Goal: Navigation & Orientation: Understand site structure

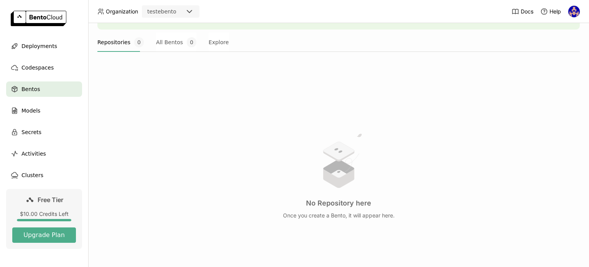
scroll to position [133, 0]
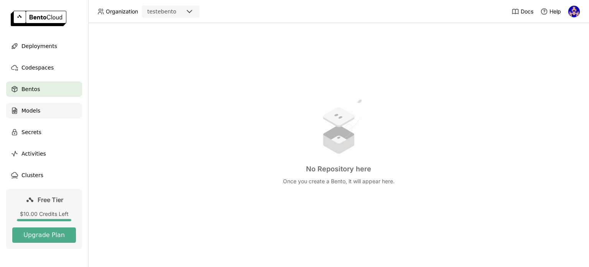
click at [46, 111] on div "Models" at bounding box center [44, 110] width 76 height 15
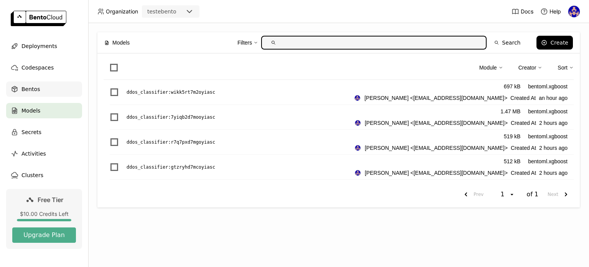
click at [36, 84] on div "Bentos" at bounding box center [44, 88] width 76 height 15
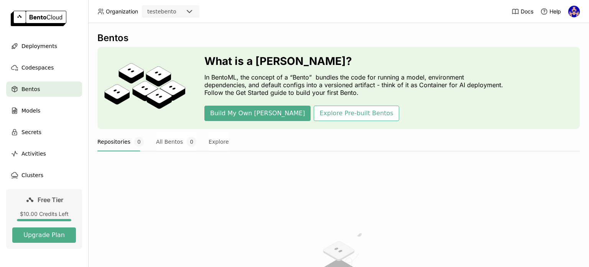
click at [566, 0] on div at bounding box center [294, 0] width 589 height 0
click at [568, 0] on div at bounding box center [294, 0] width 589 height 0
click at [175, 142] on button "All Bentos 0" at bounding box center [176, 141] width 40 height 19
click at [123, 139] on button "Repositories 0" at bounding box center [120, 141] width 46 height 19
click at [209, 141] on button "Explore" at bounding box center [219, 141] width 20 height 19
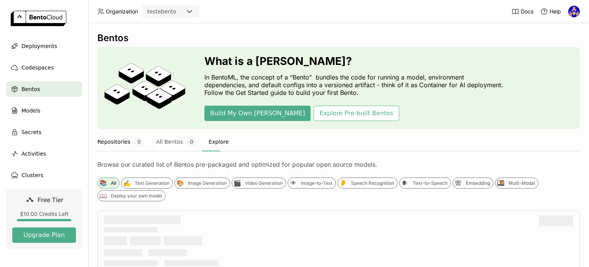
click at [135, 147] on button "Repositories 0" at bounding box center [120, 141] width 46 height 19
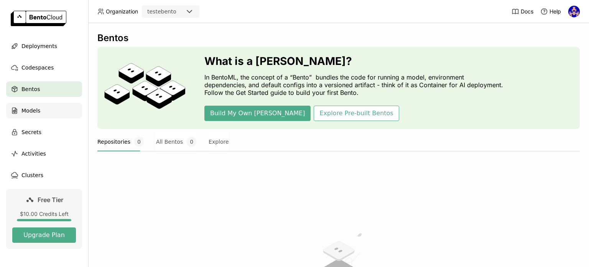
click at [39, 109] on div "Models" at bounding box center [44, 110] width 76 height 15
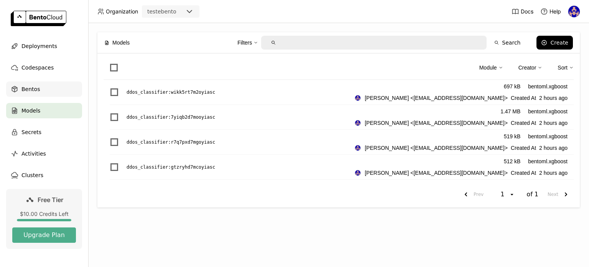
click at [32, 87] on span "Bentos" at bounding box center [30, 88] width 18 height 9
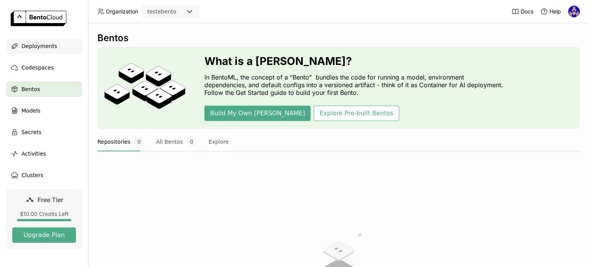
click at [32, 51] on div "Deployments" at bounding box center [44, 45] width 76 height 15
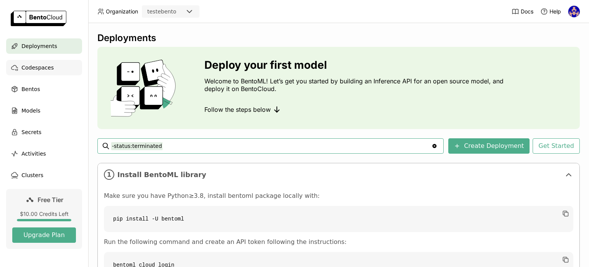
click at [32, 69] on span "Codespaces" at bounding box center [37, 67] width 32 height 9
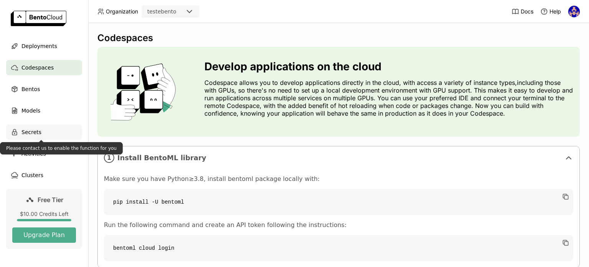
click at [29, 132] on span "Secrets" at bounding box center [31, 131] width 20 height 9
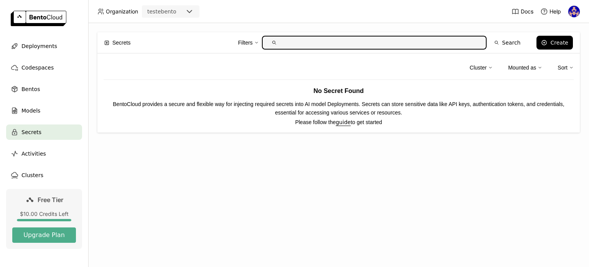
click at [110, 101] on p "BentoCloud provides a secure and flexible way for injecting required secrets in…" at bounding box center [339, 108] width 470 height 17
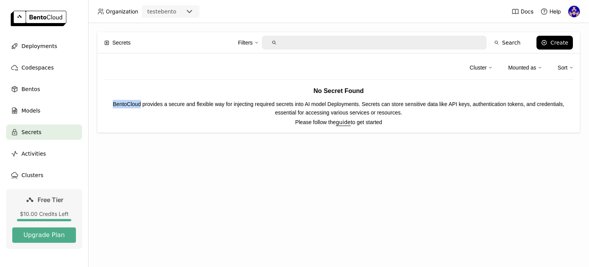
click at [110, 101] on p "BentoCloud provides a secure and flexible way for injecting required secrets in…" at bounding box center [339, 108] width 470 height 17
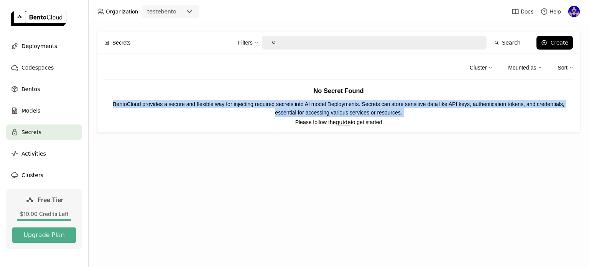
click at [110, 101] on p "BentoCloud provides a secure and flexible way for injecting required secrets in…" at bounding box center [339, 108] width 470 height 17
click at [127, 104] on p "BentoCloud provides a secure and flexible way for injecting required secrets in…" at bounding box center [339, 108] width 470 height 17
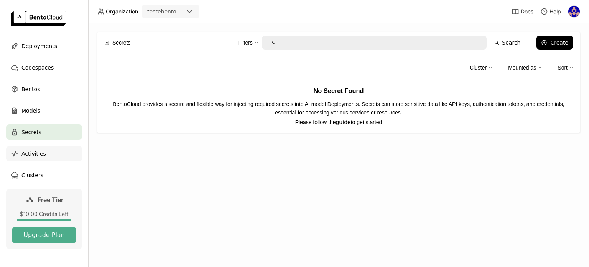
click at [33, 154] on span "Activities" at bounding box center [33, 153] width 25 height 9
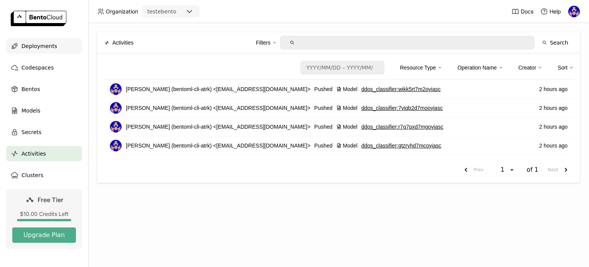
click at [27, 46] on span "Deployments" at bounding box center [39, 45] width 36 height 9
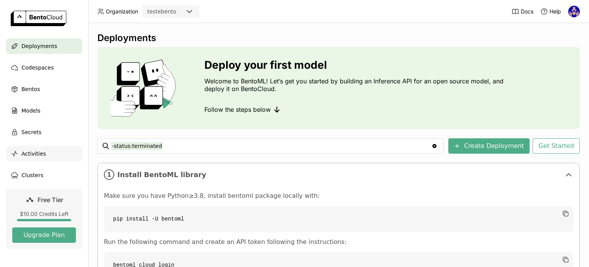
click at [13, 159] on div "Activities" at bounding box center [44, 153] width 76 height 15
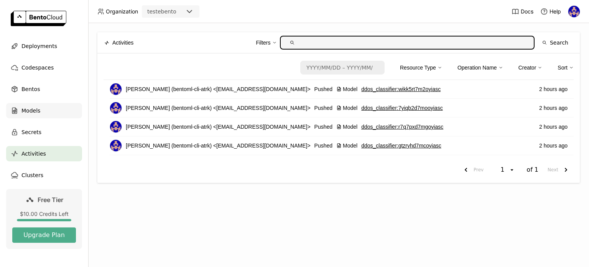
click at [53, 109] on div "Models" at bounding box center [44, 110] width 76 height 15
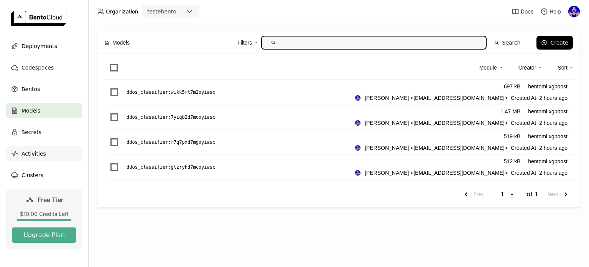
click at [31, 153] on span "Activities" at bounding box center [33, 153] width 25 height 9
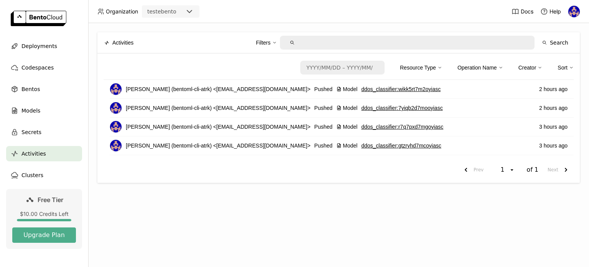
click at [35, 143] on ul "Deployments Codespaces Bentos Models Secrets Activities Clusters" at bounding box center [44, 110] width 88 height 144
click at [35, 148] on div "Activities" at bounding box center [44, 153] width 76 height 15
click at [37, 156] on span "Activities" at bounding box center [33, 153] width 25 height 9
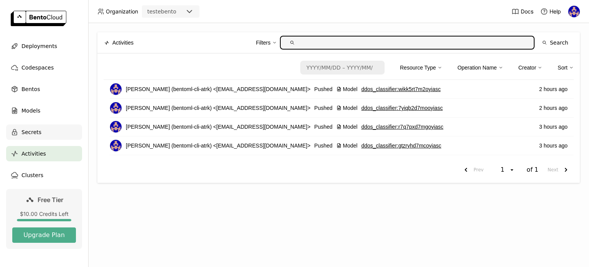
click at [39, 137] on div "Secrets" at bounding box center [44, 131] width 76 height 15
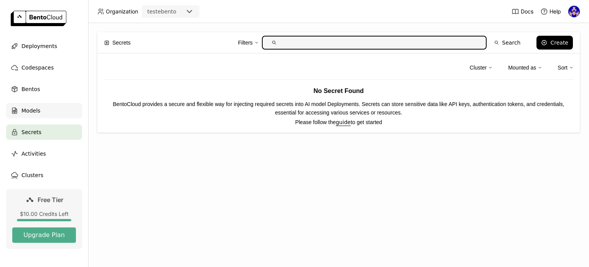
click at [35, 114] on span "Models" at bounding box center [30, 110] width 19 height 9
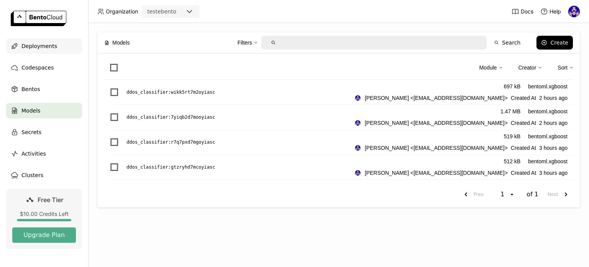
click at [54, 53] on div "Deployments" at bounding box center [44, 45] width 76 height 15
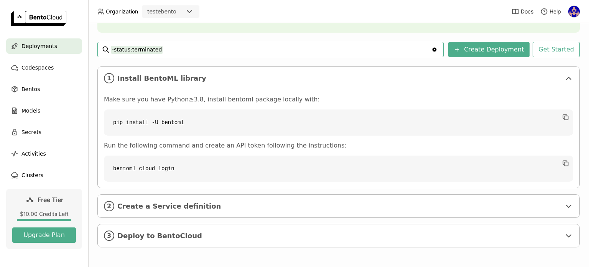
scroll to position [97, 0]
